Goal: Find specific page/section

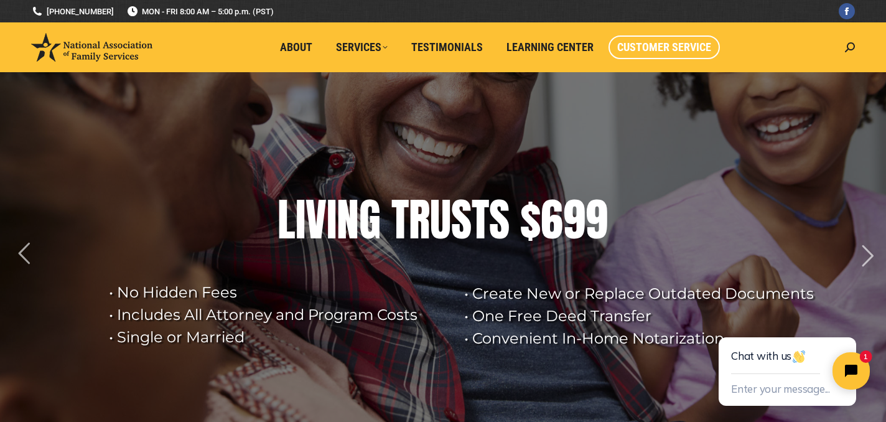
click at [643, 47] on span "Customer Service" at bounding box center [664, 47] width 94 height 14
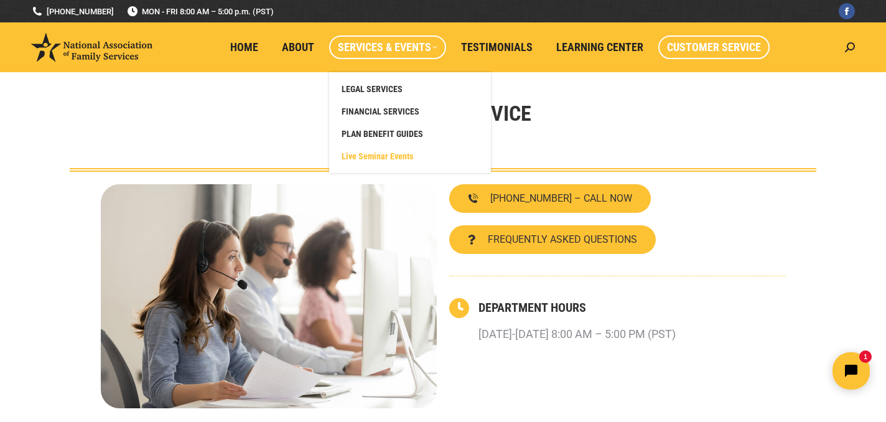
click at [381, 154] on span "Live Seminar Events" at bounding box center [378, 156] width 72 height 11
click at [375, 155] on span "Live Seminar Events" at bounding box center [378, 156] width 72 height 11
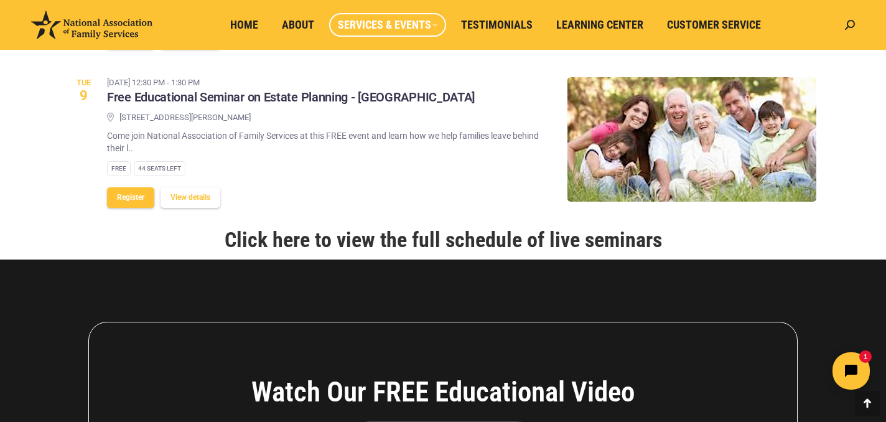
scroll to position [1543, 0]
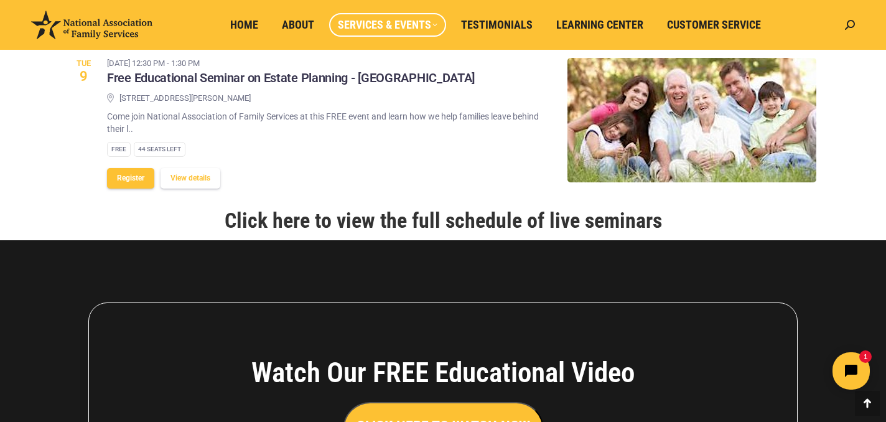
click at [442, 217] on link "Click here to view the full schedule of live seminars" at bounding box center [443, 220] width 437 height 25
